Goal: Information Seeking & Learning: Learn about a topic

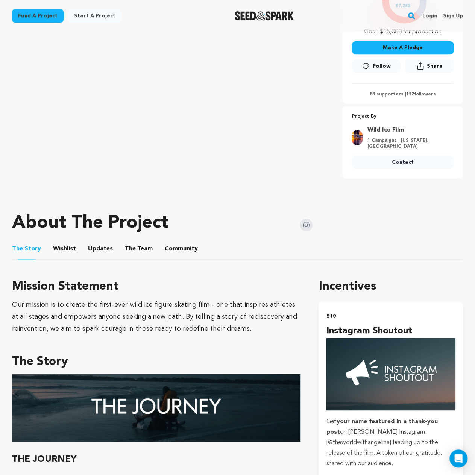
scroll to position [301, 0]
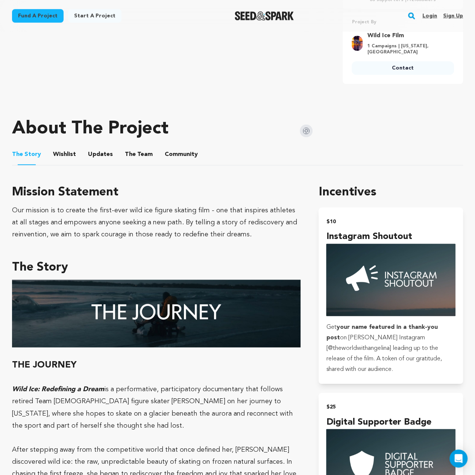
click at [132, 147] on button "The Team" at bounding box center [139, 156] width 18 height 18
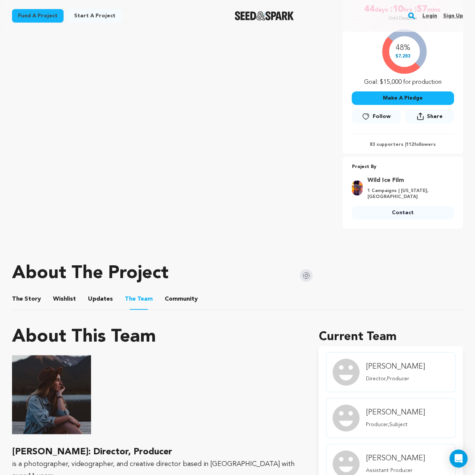
scroll to position [150, 0]
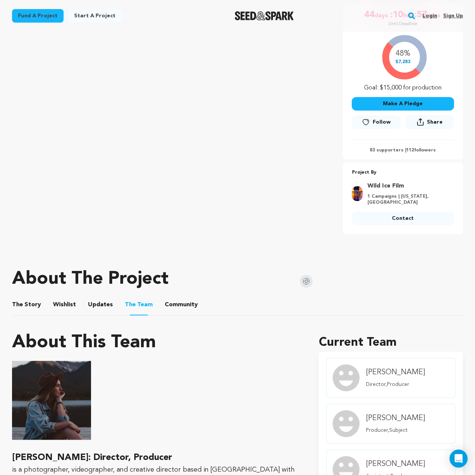
click at [23, 297] on button "The Story" at bounding box center [27, 306] width 18 height 18
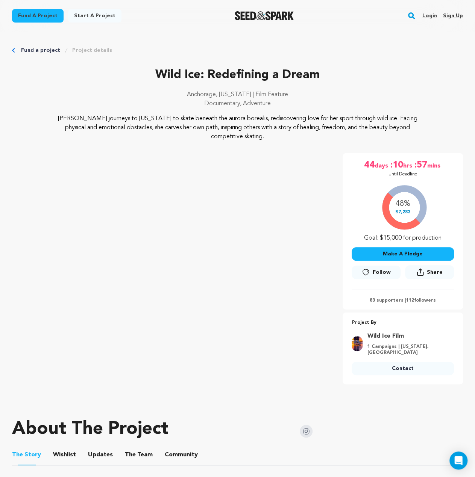
drag, startPoint x: 272, startPoint y: 137, endPoint x: 55, endPoint y: 120, distance: 217.2
click at [55, 120] on div "[PERSON_NAME] journeys to [US_STATE] to skate beneath the aurora borealis, redi…" at bounding box center [237, 127] width 451 height 27
drag, startPoint x: 283, startPoint y: 133, endPoint x: 43, endPoint y: 122, distance: 240.1
click at [43, 122] on div "[PERSON_NAME] journeys to [US_STATE] to skate beneath the aurora borealis, redi…" at bounding box center [237, 127] width 451 height 27
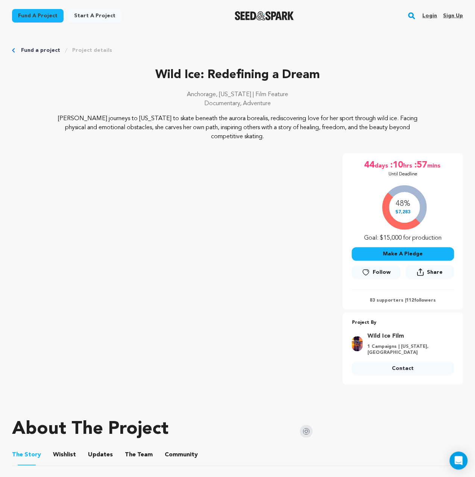
click at [43, 122] on div "[PERSON_NAME] journeys to [US_STATE] to skate beneath the aurora borealis, redi…" at bounding box center [237, 127] width 451 height 27
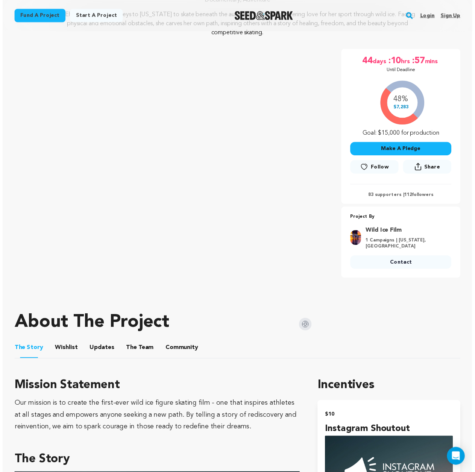
scroll to position [188, 0]
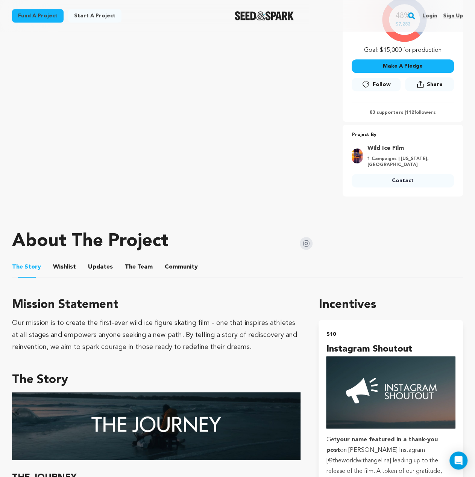
click at [184, 260] on button "Community" at bounding box center [181, 269] width 18 height 18
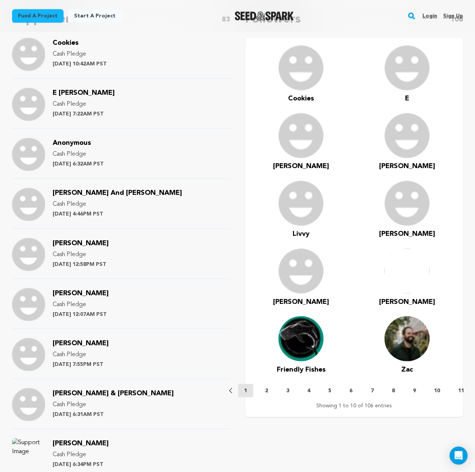
scroll to position [489, 0]
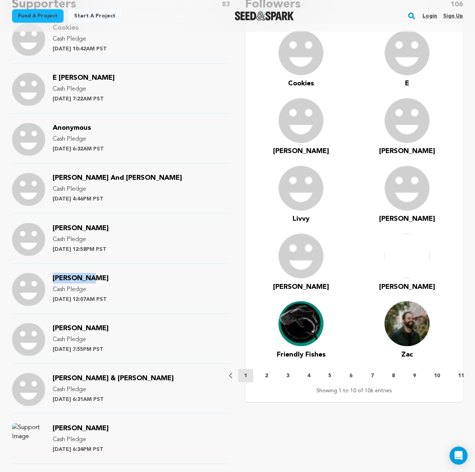
drag, startPoint x: 91, startPoint y: 270, endPoint x: 51, endPoint y: 271, distance: 40.3
click at [51, 273] on div "[PERSON_NAME] Cash Pledge [DATE] 12:07AM PST" at bounding box center [121, 293] width 218 height 41
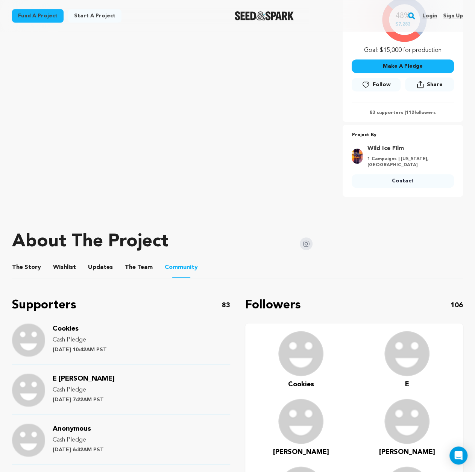
scroll to position [38, 0]
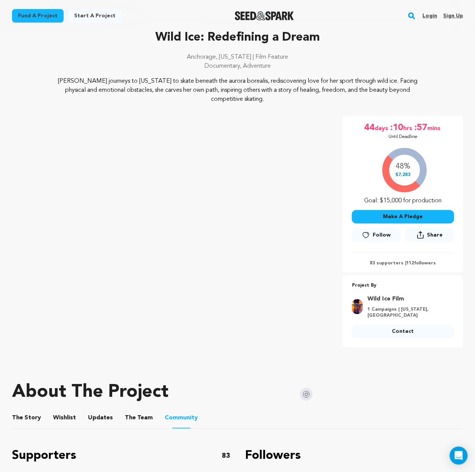
drag, startPoint x: 273, startPoint y: 100, endPoint x: 60, endPoint y: 85, distance: 213.7
click at [60, 85] on p "[PERSON_NAME] journeys to [US_STATE] to skate beneath the aurora borealis, redi…" at bounding box center [237, 90] width 360 height 27
click at [95, 95] on p "[PERSON_NAME] journeys to [US_STATE] to skate beneath the aurora borealis, redi…" at bounding box center [237, 90] width 360 height 27
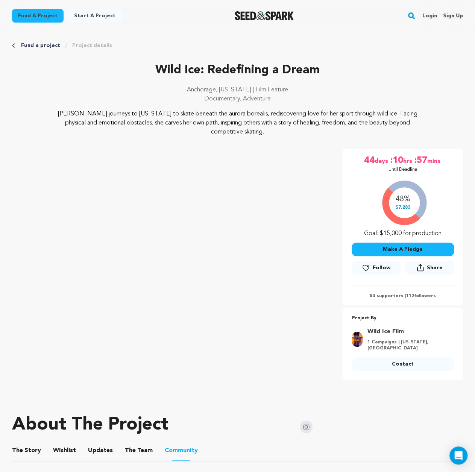
scroll to position [0, 0]
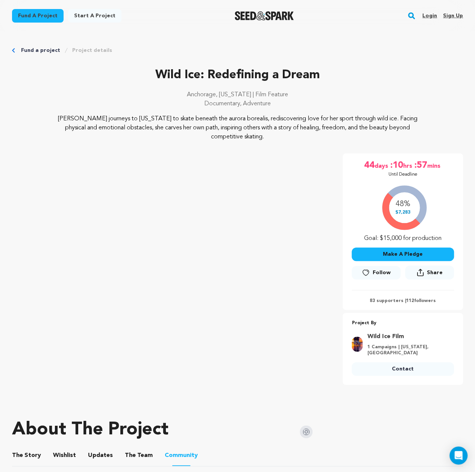
click at [302, 138] on p "[PERSON_NAME] journeys to [US_STATE] to skate beneath the aurora borealis, redi…" at bounding box center [237, 127] width 360 height 27
drag, startPoint x: 269, startPoint y: 134, endPoint x: 66, endPoint y: 118, distance: 203.6
click at [66, 118] on p "[PERSON_NAME] journeys to [US_STATE] to skate beneath the aurora borealis, redi…" at bounding box center [237, 127] width 360 height 27
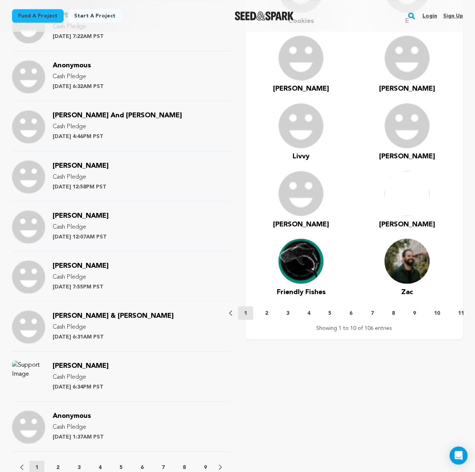
scroll to position [639, 0]
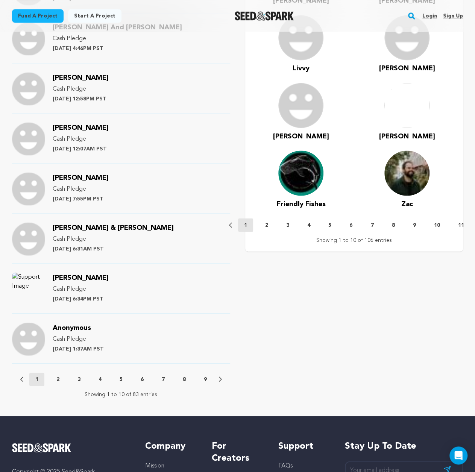
click at [58, 375] on p "2" at bounding box center [57, 379] width 3 height 8
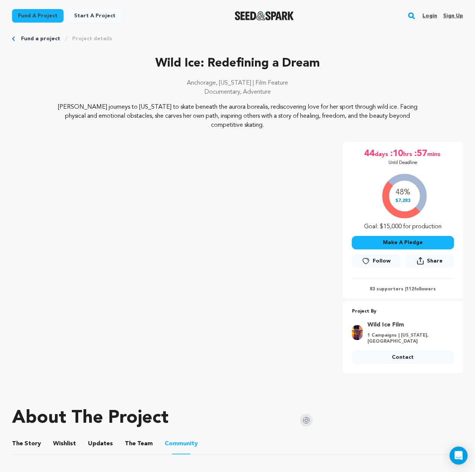
scroll to position [0, 0]
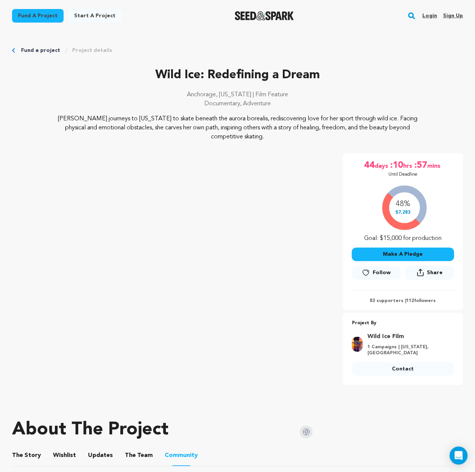
drag, startPoint x: 58, startPoint y: 118, endPoint x: 297, endPoint y: 139, distance: 239.6
click at [297, 139] on p "[PERSON_NAME] journeys to [US_STATE] to skate beneath the aurora borealis, redi…" at bounding box center [237, 127] width 360 height 27
click at [101, 133] on p "[PERSON_NAME] journeys to [US_STATE] to skate beneath the aurora borealis, redi…" at bounding box center [237, 127] width 360 height 27
drag, startPoint x: 62, startPoint y: 115, endPoint x: 335, endPoint y: 133, distance: 272.8
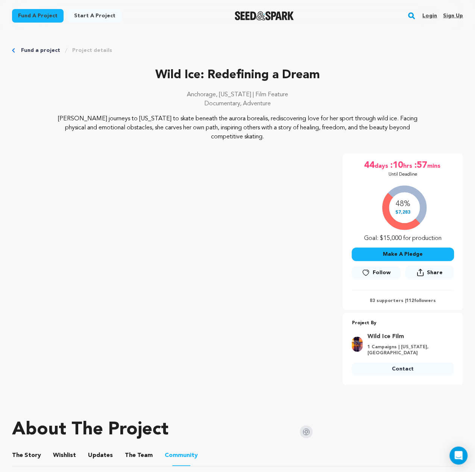
click at [335, 133] on p "[PERSON_NAME] journeys to [US_STATE] to skate beneath the aurora borealis, redi…" at bounding box center [237, 127] width 360 height 27
